Goal: Navigation & Orientation: Understand site structure

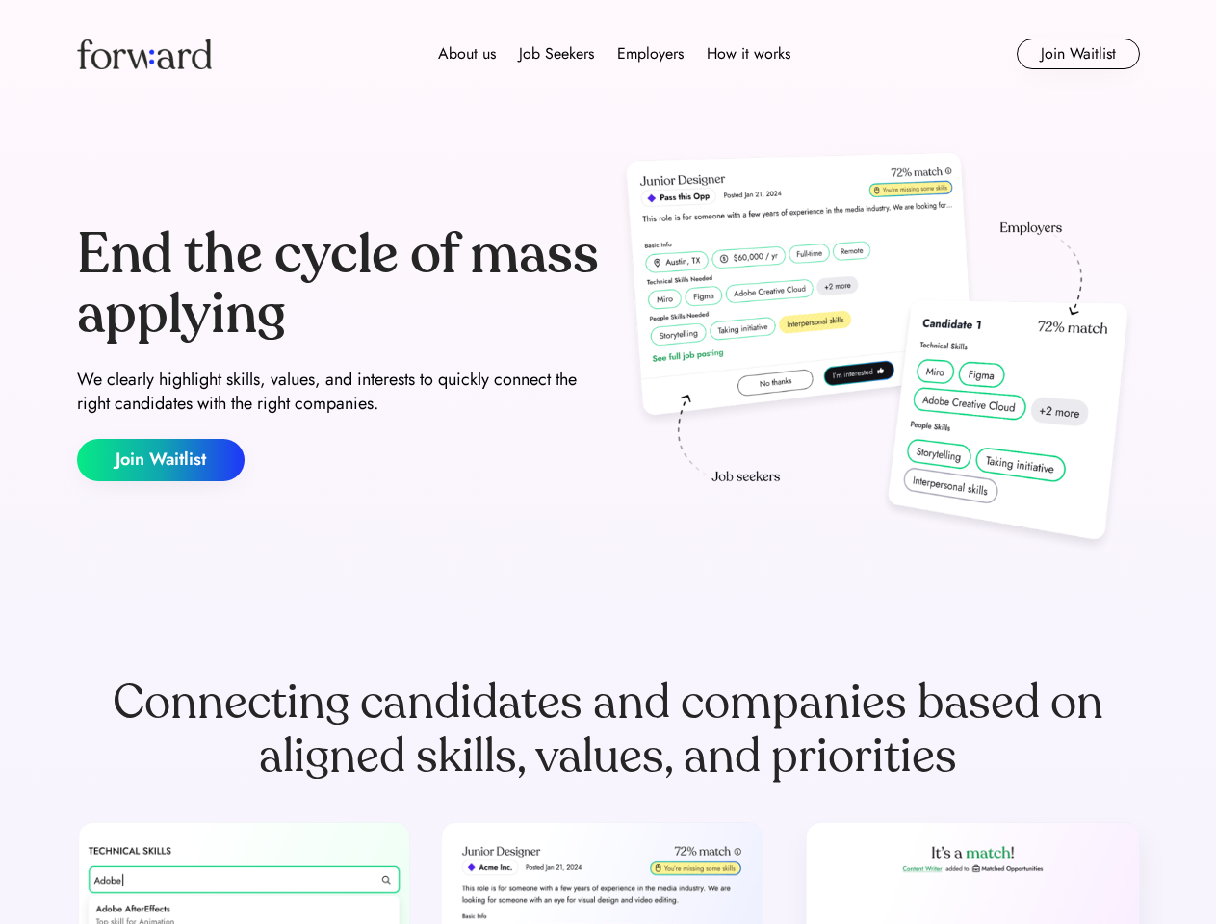
click at [608, 462] on div "End the cycle of mass applying We clearly highlight skills, values, and interes…" at bounding box center [608, 353] width 1063 height 414
click at [609, 54] on div "About us Job Seekers Employers How it works" at bounding box center [614, 53] width 759 height 23
click at [144, 54] on img at bounding box center [144, 54] width 135 height 31
click at [614, 54] on div "About us Job Seekers Employers How it works" at bounding box center [614, 53] width 759 height 23
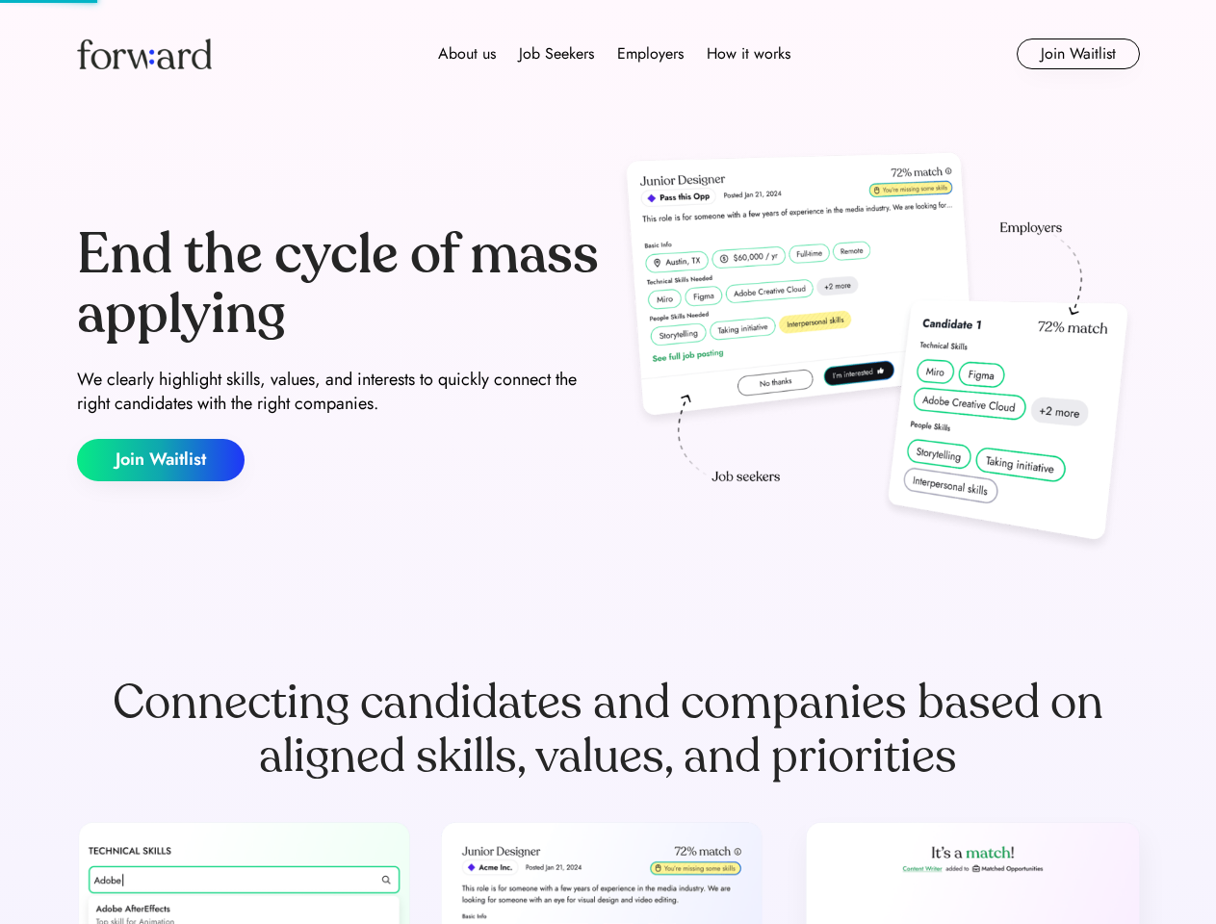
click at [467, 54] on div "About us" at bounding box center [467, 53] width 58 height 23
click at [557, 54] on div "Job Seekers" at bounding box center [556, 53] width 75 height 23
click at [650, 54] on div "Employers" at bounding box center [650, 53] width 66 height 23
click at [747, 54] on div "How it works" at bounding box center [749, 53] width 84 height 23
click at [1078, 54] on button "Join Waitlist" at bounding box center [1078, 54] width 123 height 31
